Goal: Task Accomplishment & Management: Manage account settings

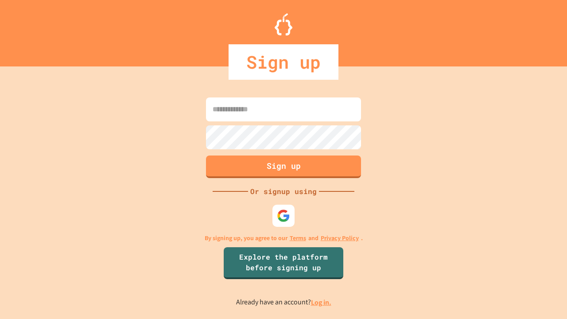
click at [322, 302] on link "Log in." at bounding box center [321, 302] width 20 height 9
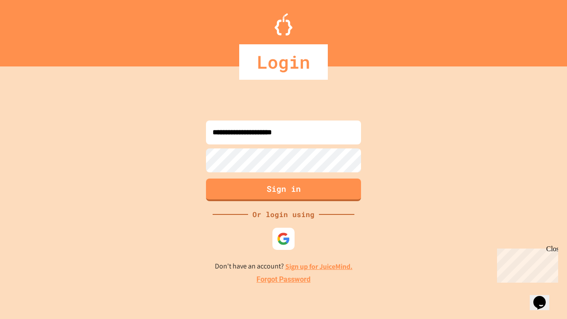
type input "**********"
